Goal: Find specific page/section: Find specific page/section

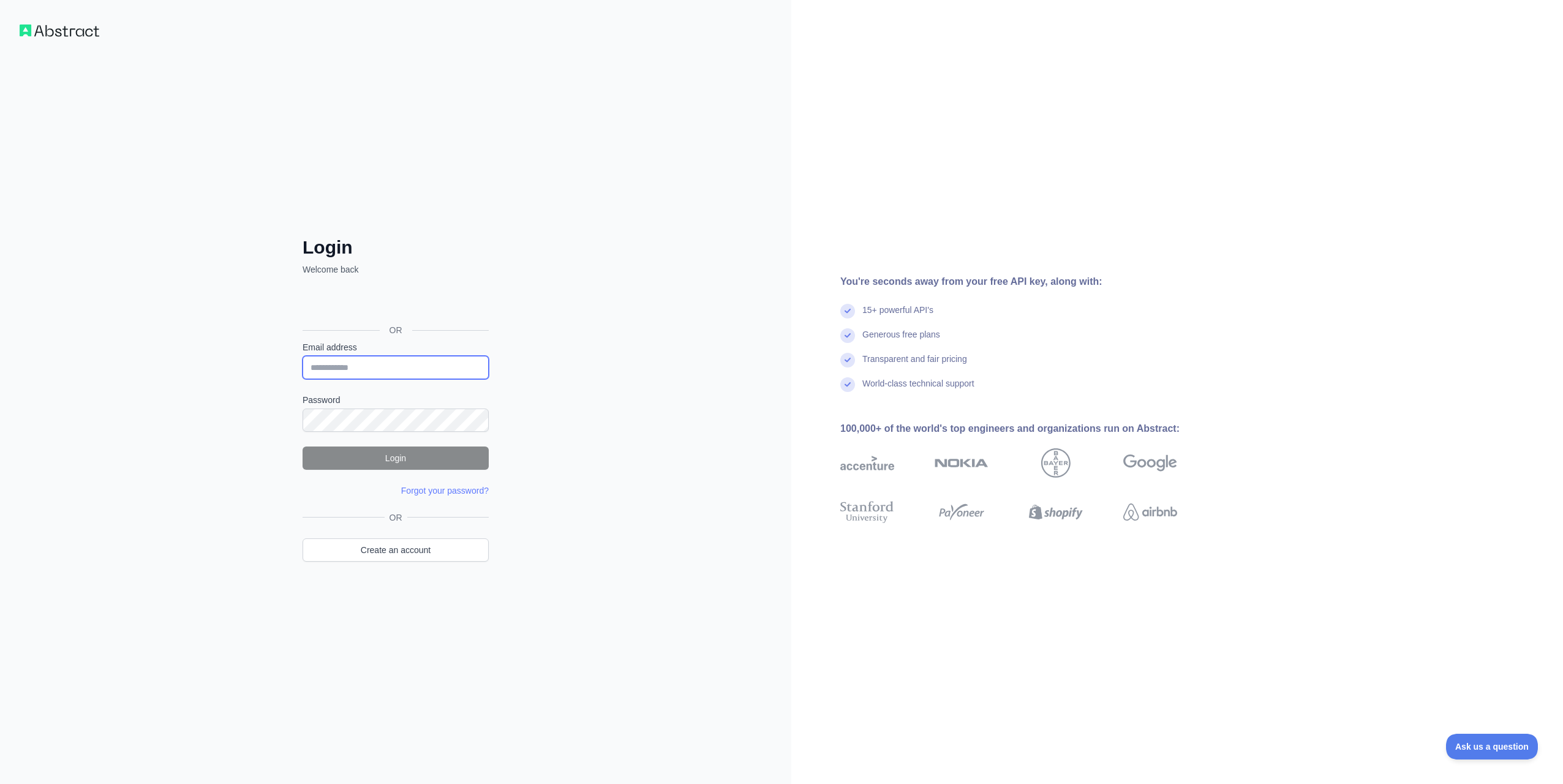
type input "**********"
click at [395, 454] on button "Login" at bounding box center [395, 458] width 186 height 23
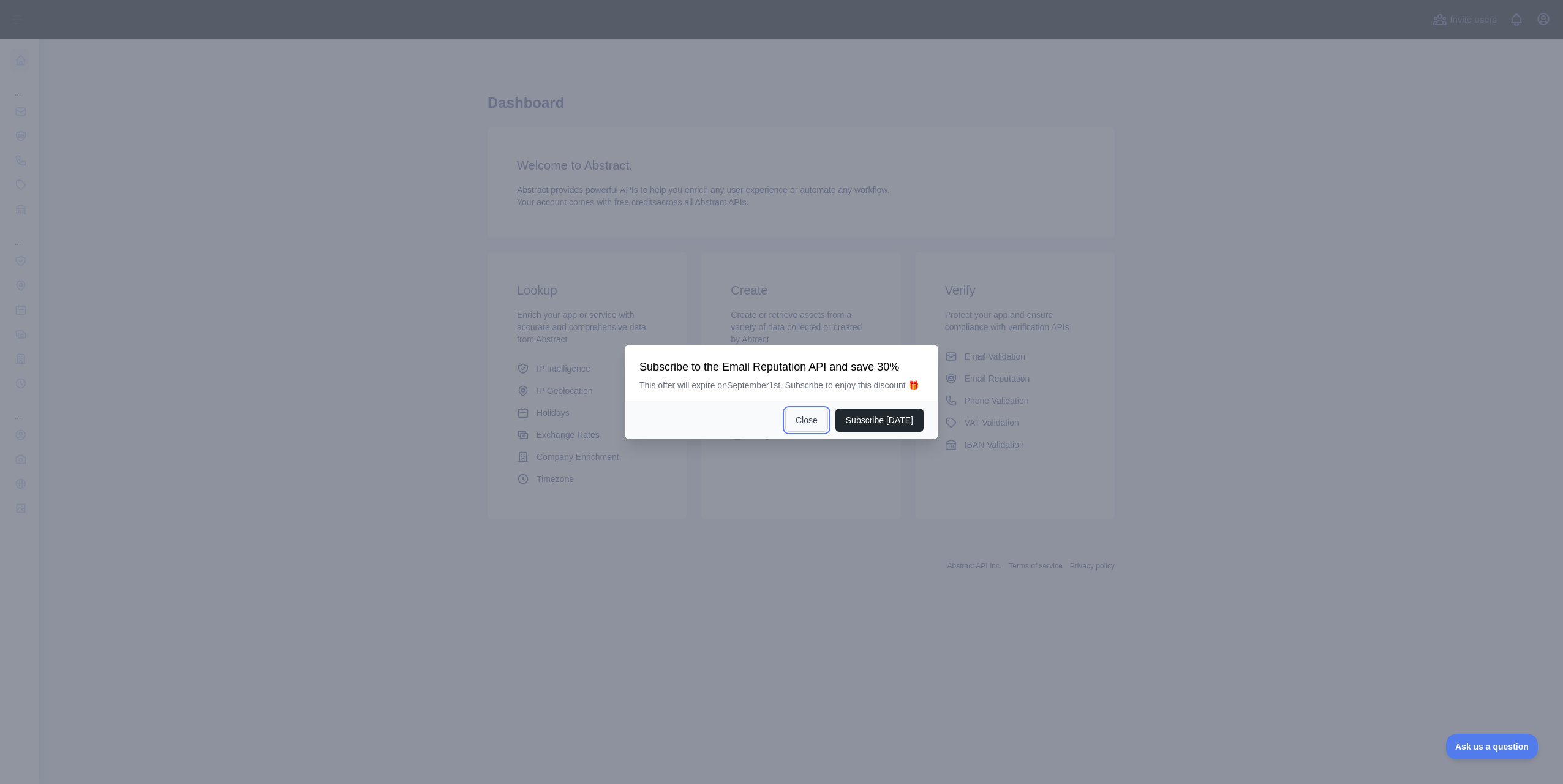
click at [816, 416] on button "Close" at bounding box center [807, 420] width 43 height 23
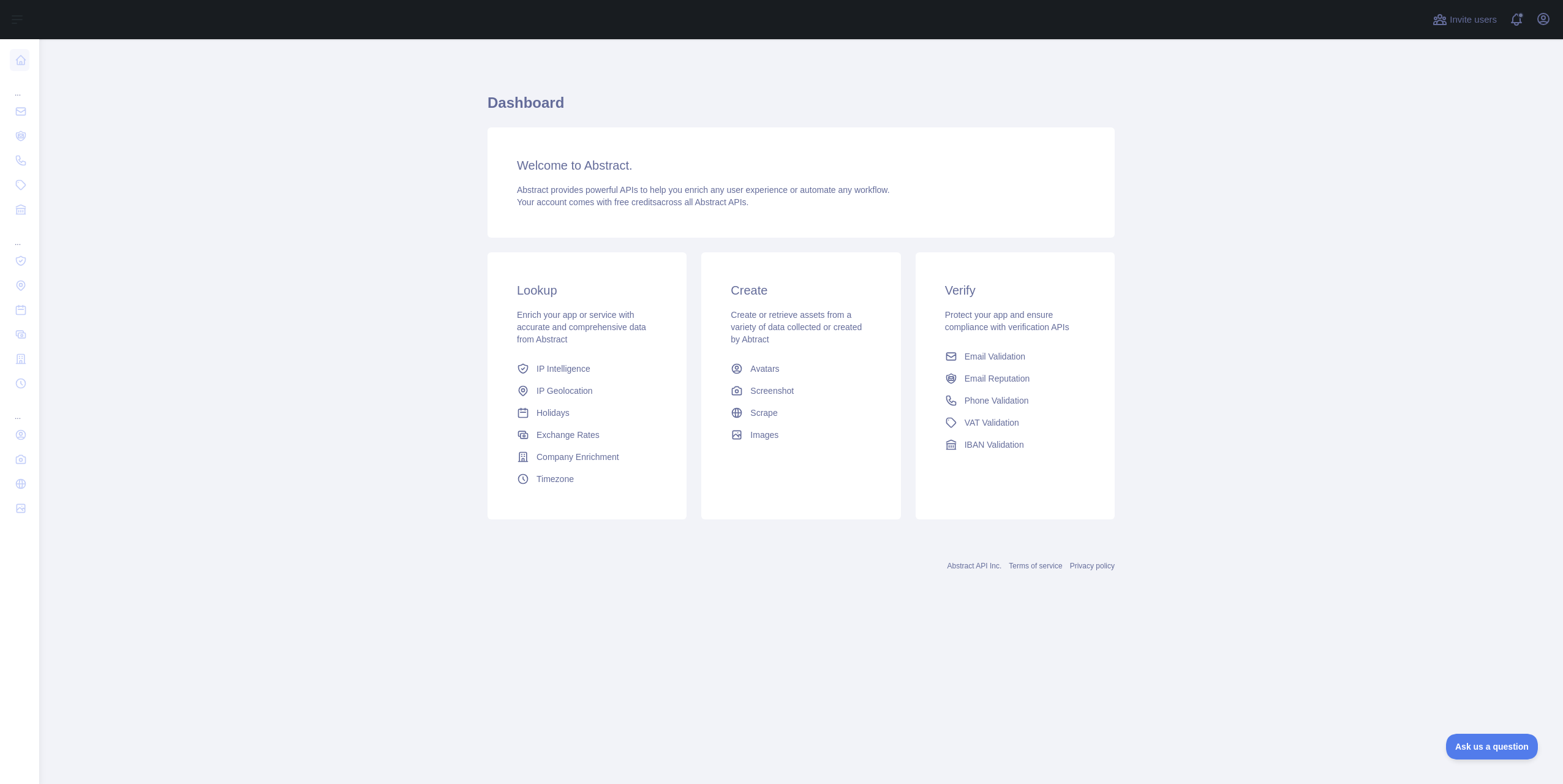
click at [567, 366] on span "IP Intelligence" at bounding box center [563, 369] width 54 height 13
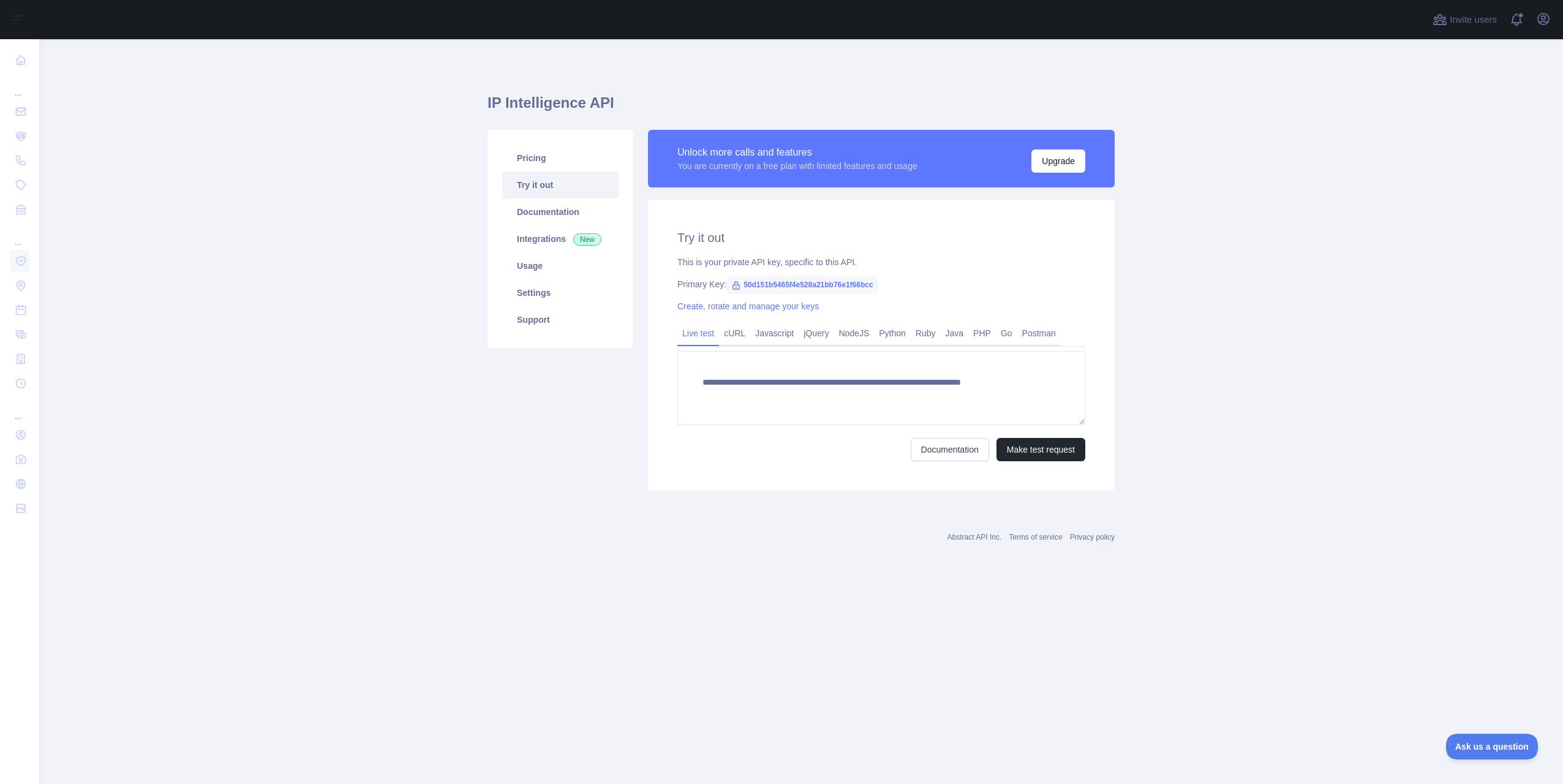
type textarea "**********"
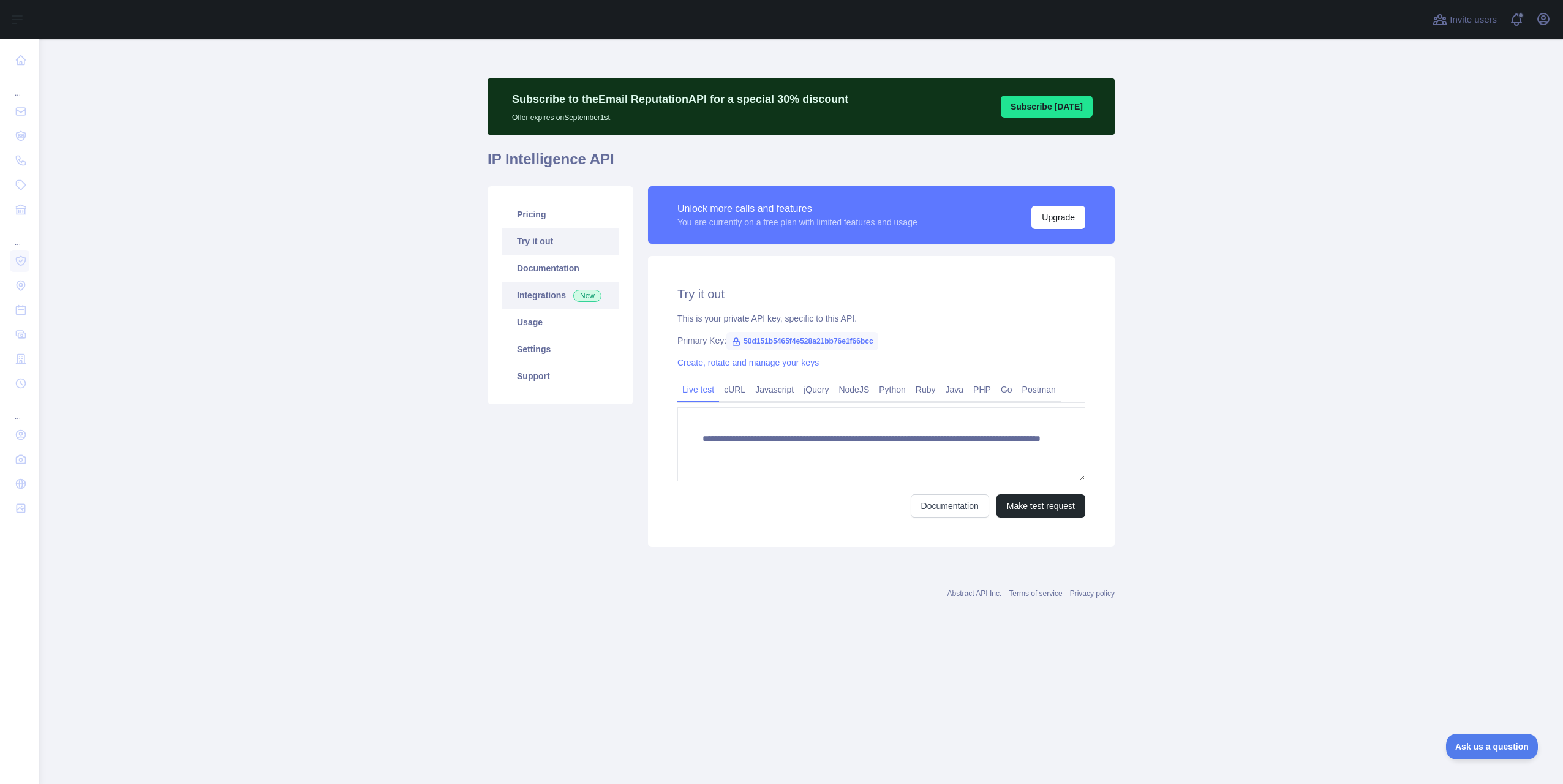
click at [561, 292] on link "Integrations New" at bounding box center [561, 295] width 117 height 27
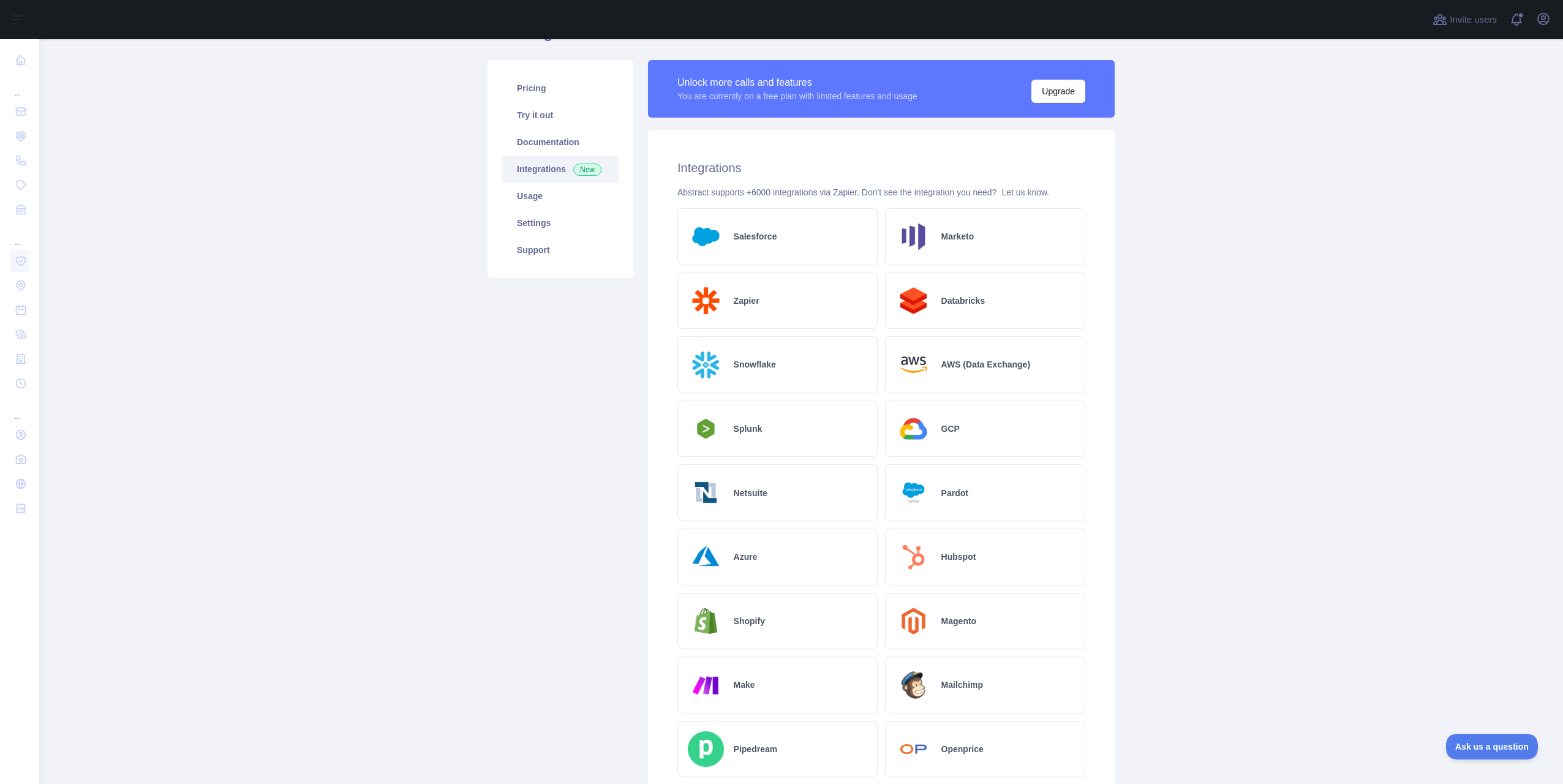
scroll to position [122, 0]
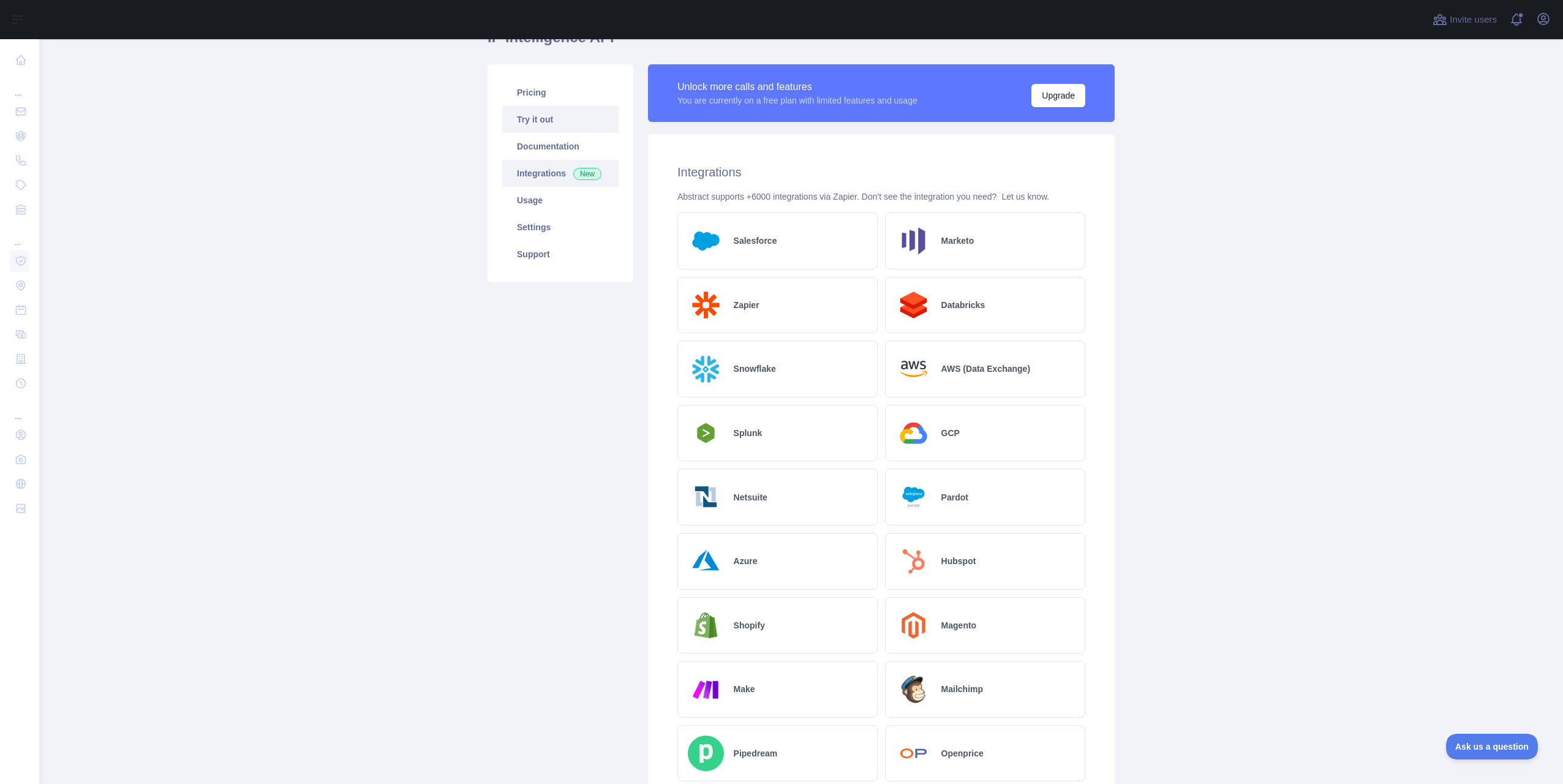
click at [541, 119] on link "Try it out" at bounding box center [561, 119] width 117 height 27
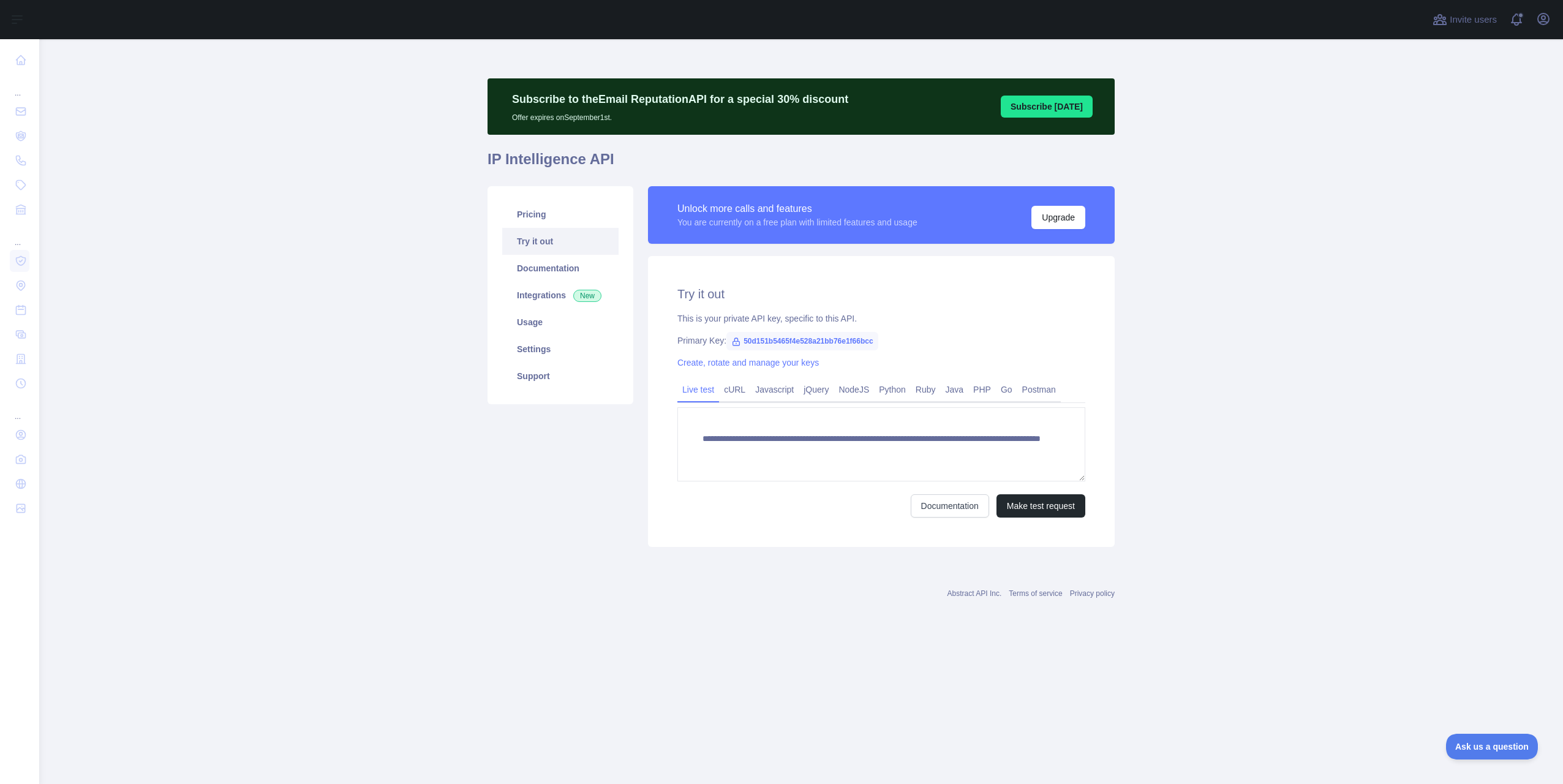
click at [542, 237] on link "Try it out" at bounding box center [561, 242] width 117 height 27
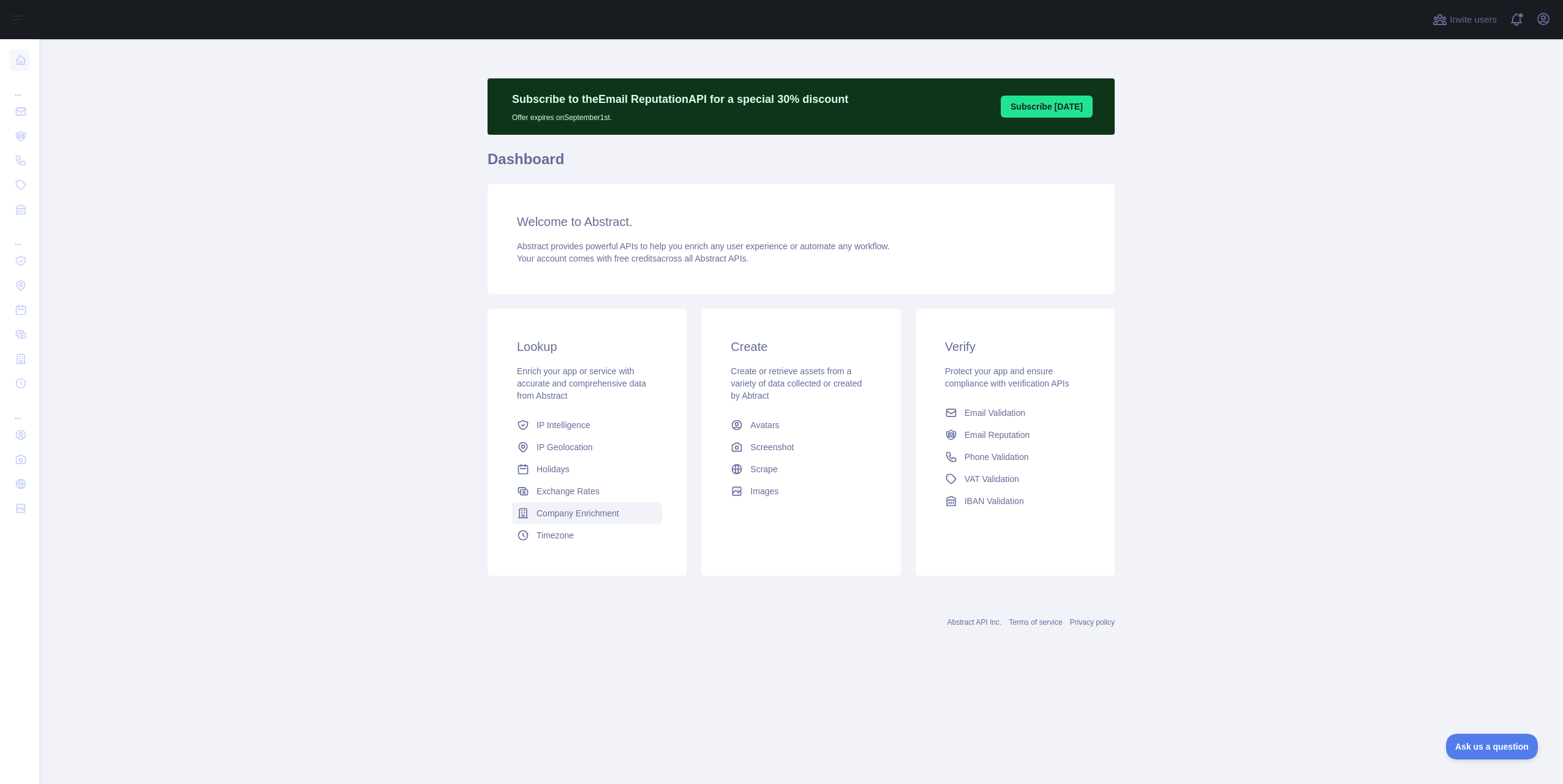
click at [561, 511] on span "Company Enrichment" at bounding box center [578, 514] width 83 height 13
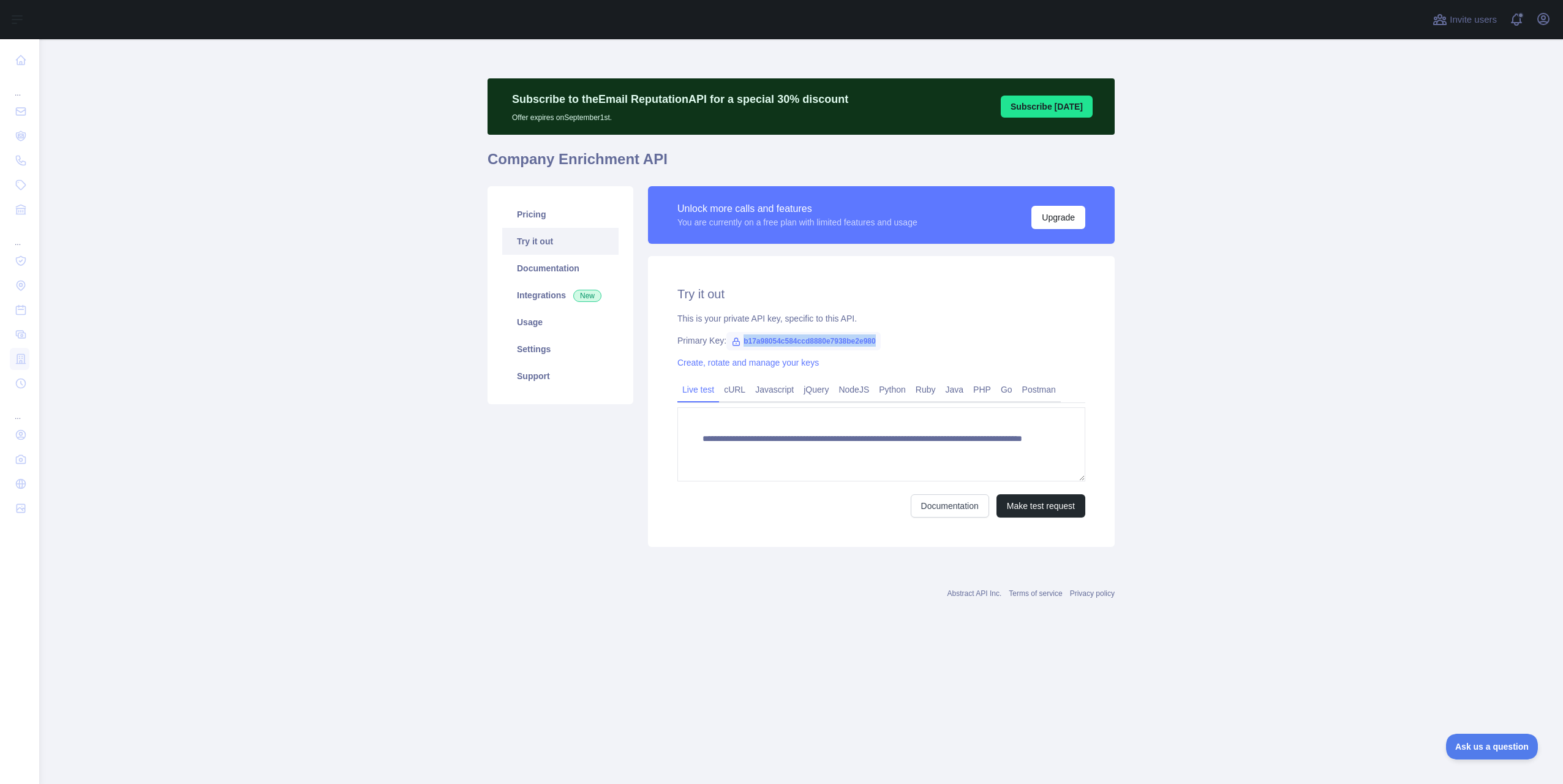
drag, startPoint x: 740, startPoint y: 340, endPoint x: 890, endPoint y: 344, distance: 150.1
click at [890, 344] on div "Primary Key: b17a98054c584ccd8880e7938be2e980" at bounding box center [881, 340] width 408 height 13
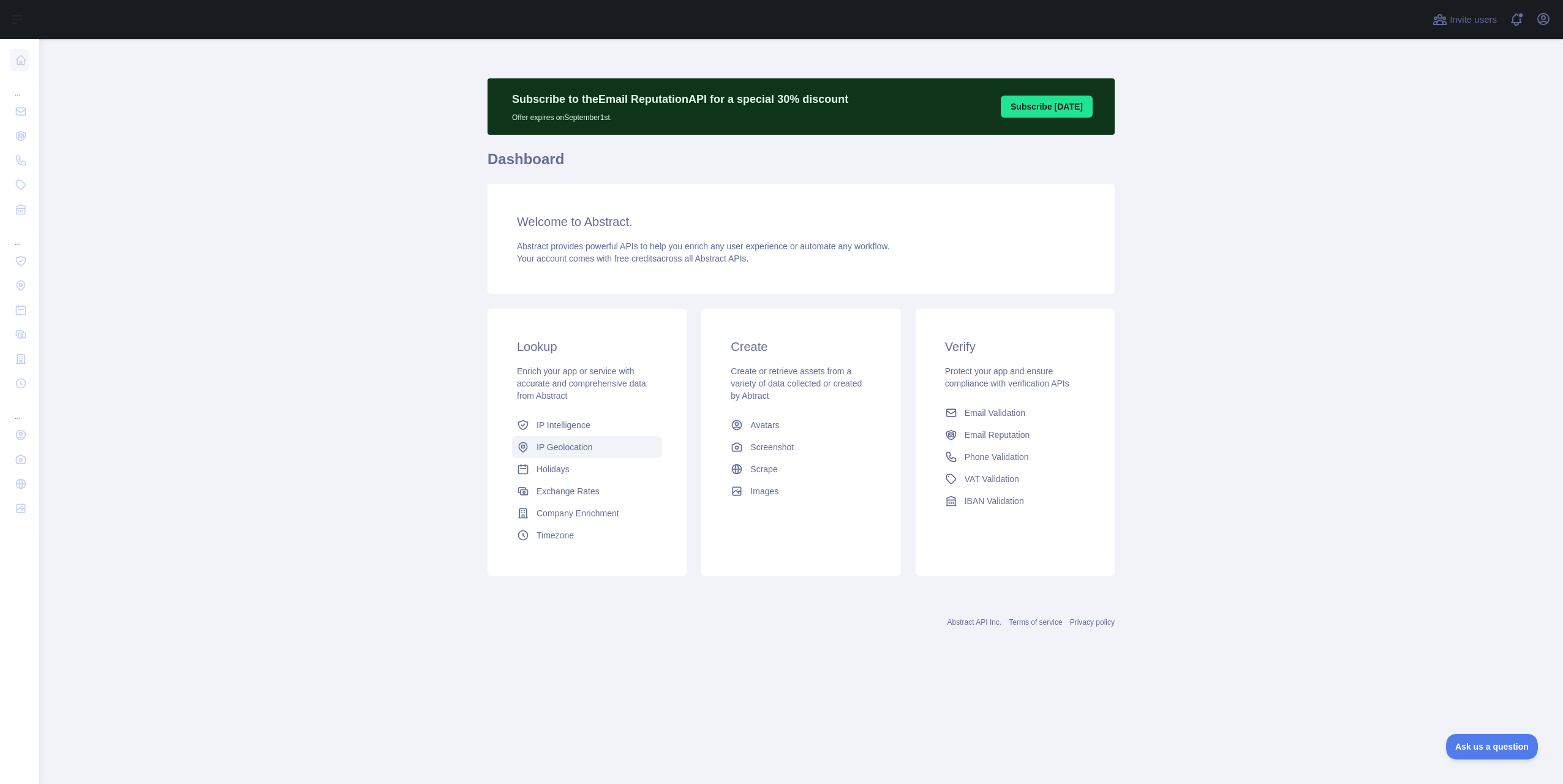
click at [557, 447] on span "IP Geolocation" at bounding box center [564, 447] width 57 height 13
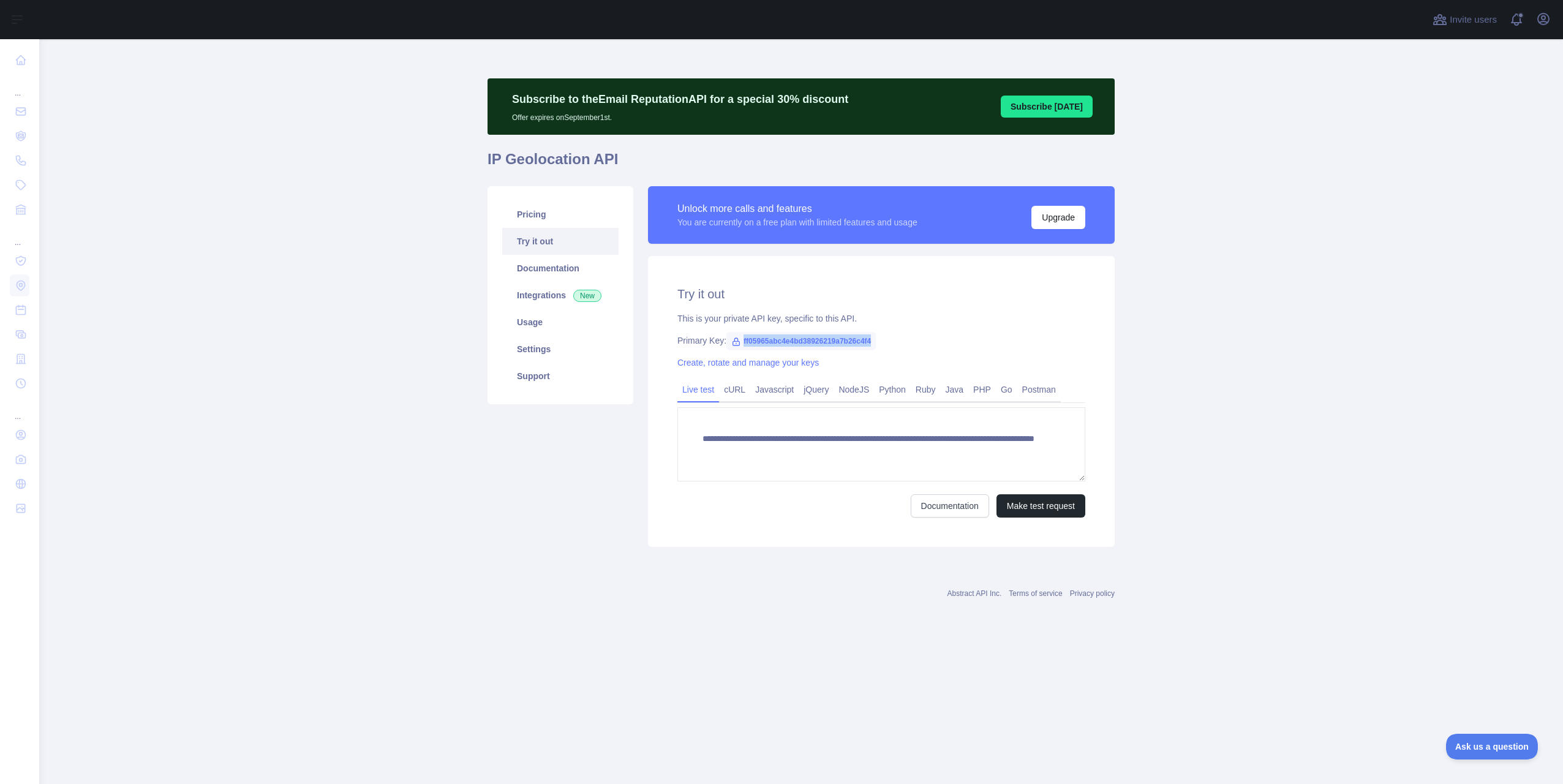
drag, startPoint x: 740, startPoint y: 341, endPoint x: 911, endPoint y: 339, distance: 171.0
click at [911, 339] on div "Primary Key: ff05965abc4e4bd38926219a7b26c4f4" at bounding box center [881, 340] width 408 height 13
copy span "ff05965abc4e4bd38926219a7b26c4f4"
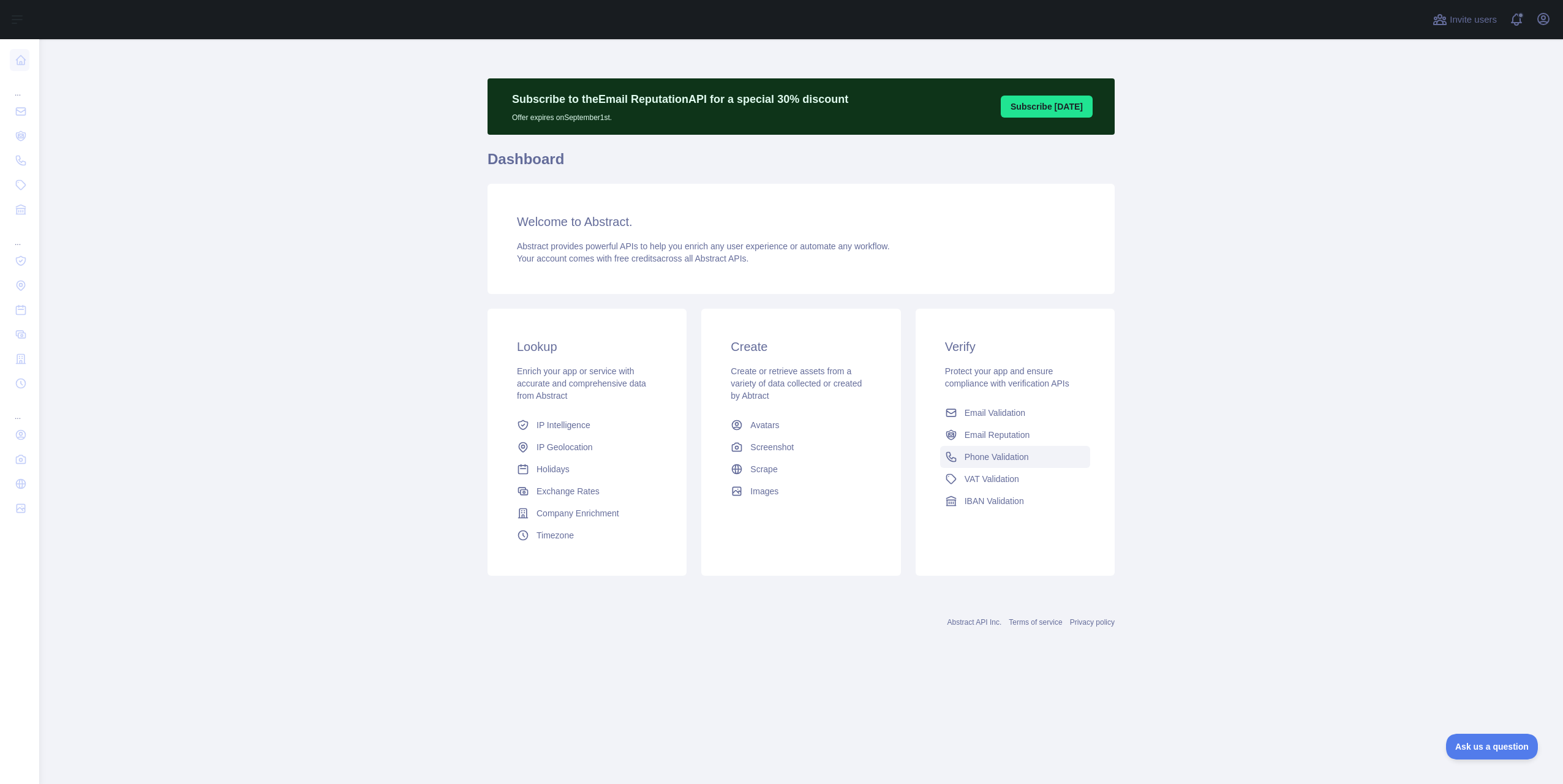
click at [1008, 453] on span "Phone Validation" at bounding box center [997, 457] width 65 height 13
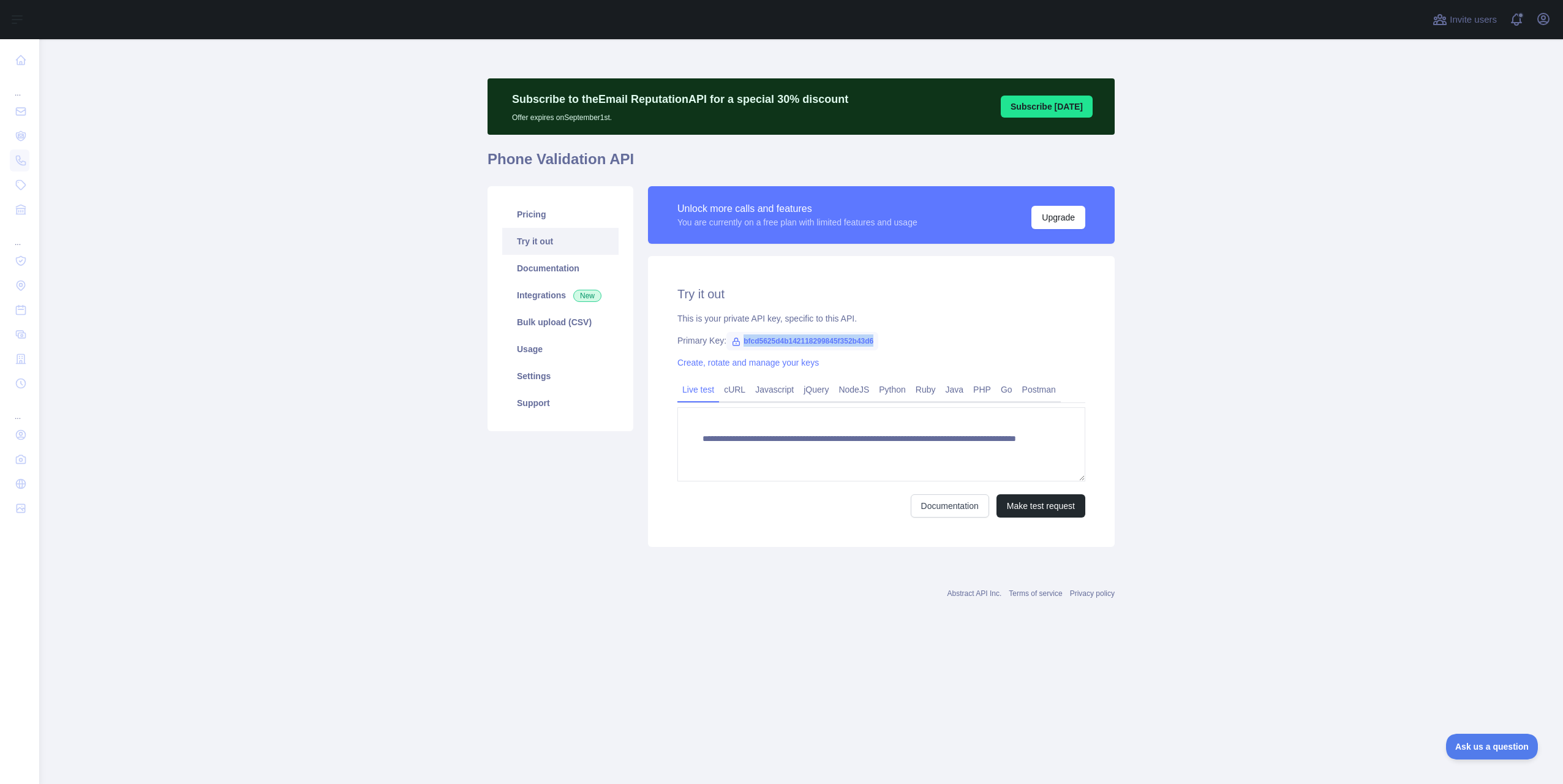
drag, startPoint x: 741, startPoint y: 339, endPoint x: 883, endPoint y: 341, distance: 142.0
click at [883, 341] on div "Primary Key: bfcd5625d4b142118299845f352b43d6" at bounding box center [881, 340] width 408 height 13
copy span "bfcd5625d4b142118299845f352b43d6"
